Goal: Task Accomplishment & Management: Manage account settings

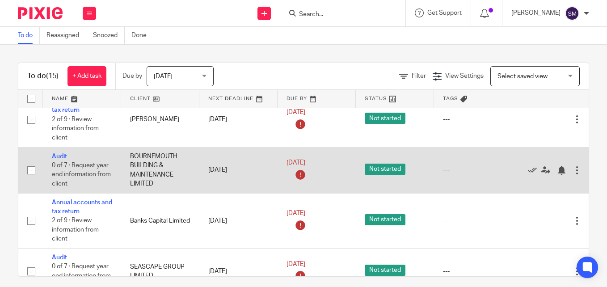
scroll to position [313, 0]
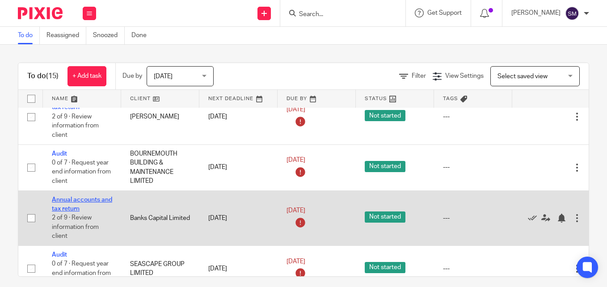
click at [94, 197] on link "Annual accounts and tax return" at bounding box center [82, 204] width 60 height 15
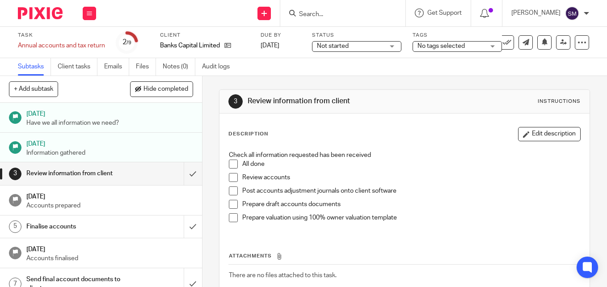
click at [58, 138] on h1 "[DATE]" at bounding box center [109, 142] width 167 height 11
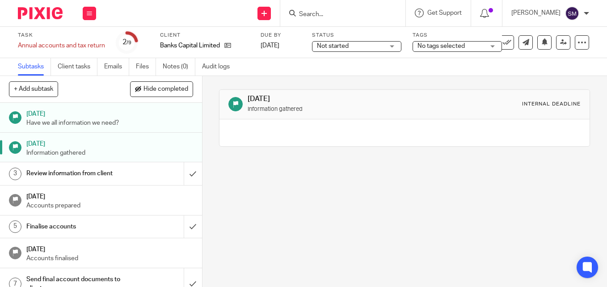
click at [437, 46] on span "No tags selected" at bounding box center [440, 46] width 47 height 6
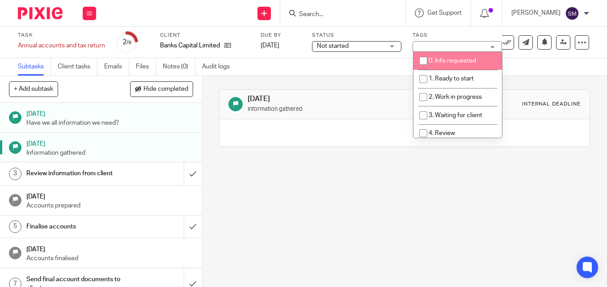
click at [426, 65] on input "checkbox" at bounding box center [423, 60] width 17 height 17
checkbox input "true"
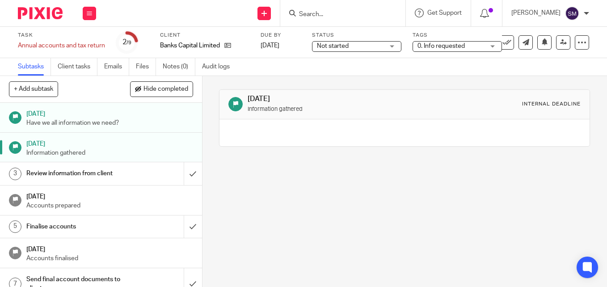
click at [271, 159] on div "29 May 2025 Information gathered Internal deadline" at bounding box center [404, 118] width 371 height 84
click at [45, 8] on img at bounding box center [40, 13] width 45 height 12
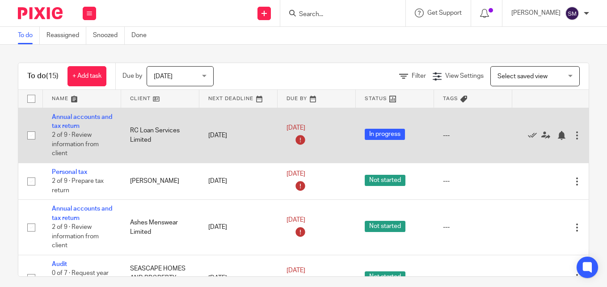
click at [140, 130] on td "RC Loan Services Limited" at bounding box center [160, 135] width 78 height 55
click at [78, 114] on link "Annual accounts and tax return" at bounding box center [82, 121] width 60 height 15
